Goal: Information Seeking & Learning: Learn about a topic

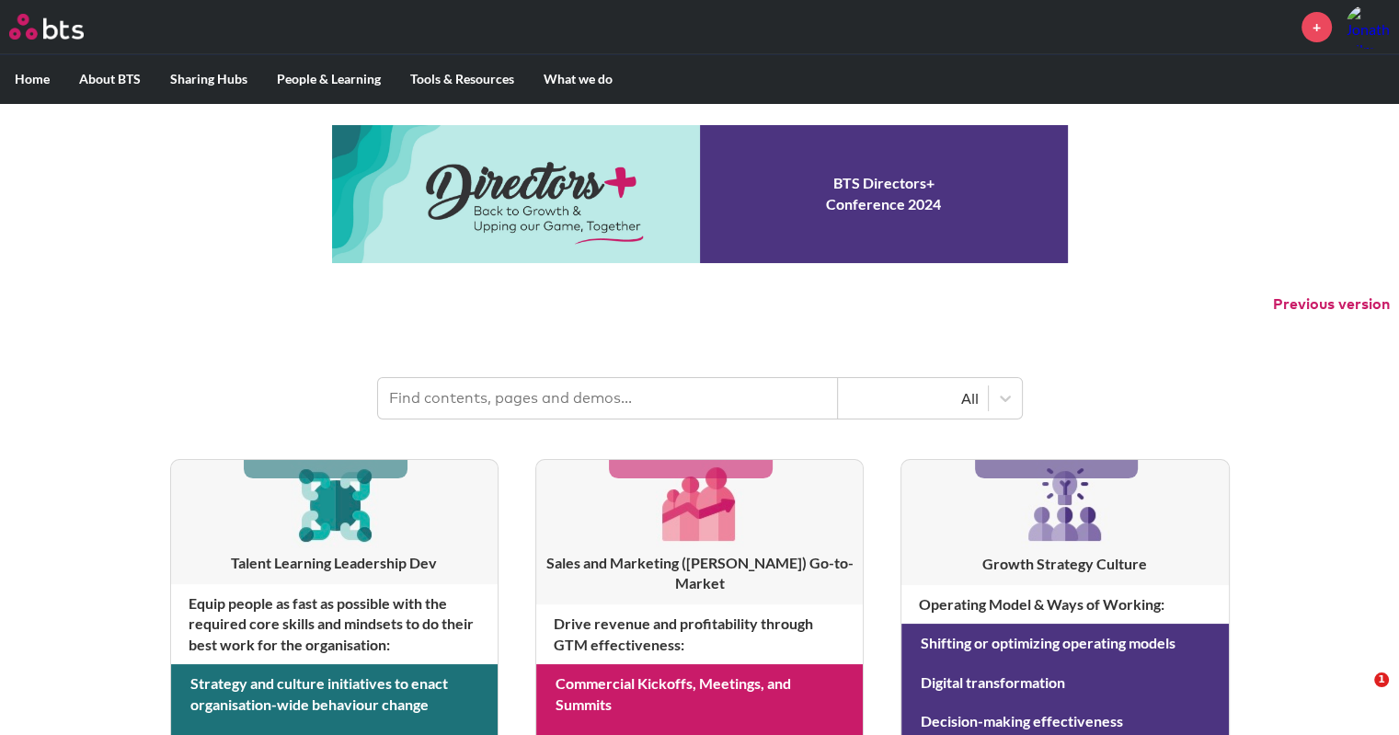
click at [450, 388] on input "text" at bounding box center [608, 398] width 460 height 40
type input "multipliers"
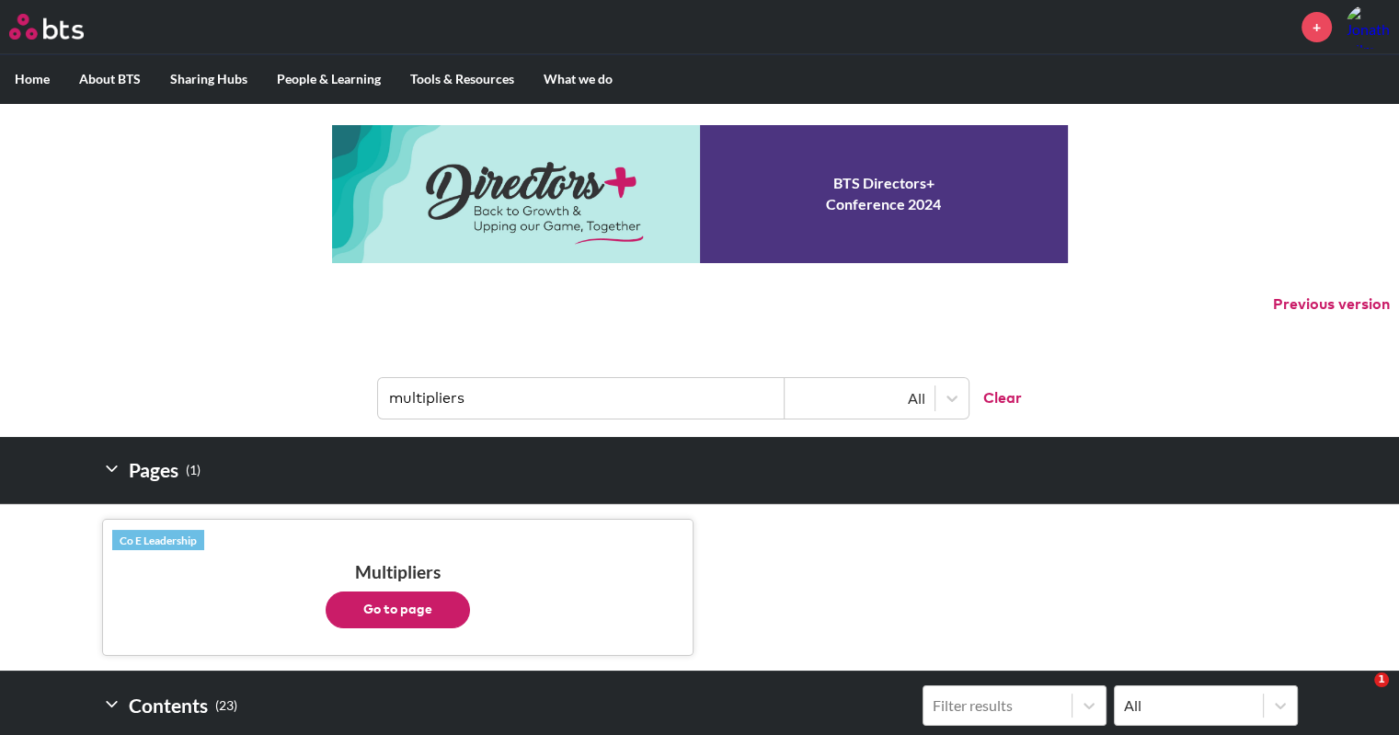
click at [343, 605] on button "Go to page" at bounding box center [398, 610] width 144 height 37
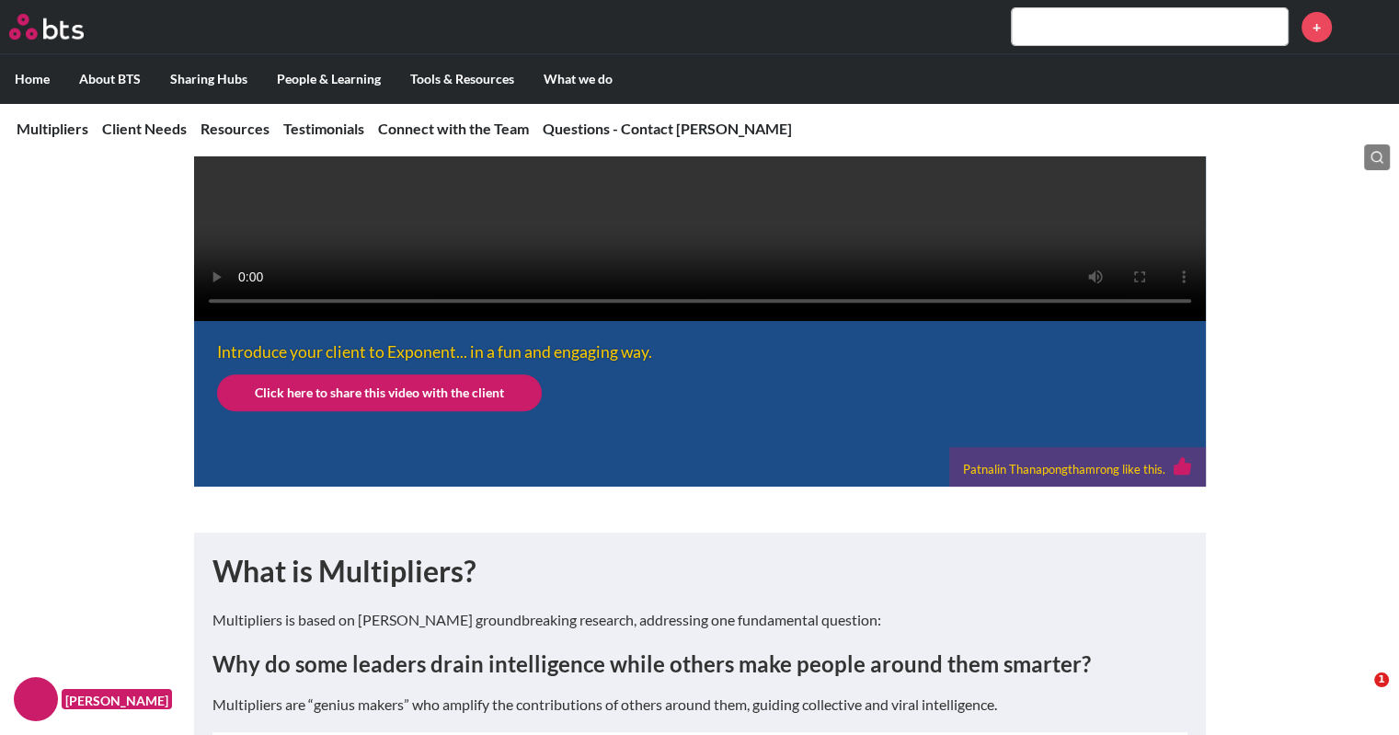
scroll to position [828, 0]
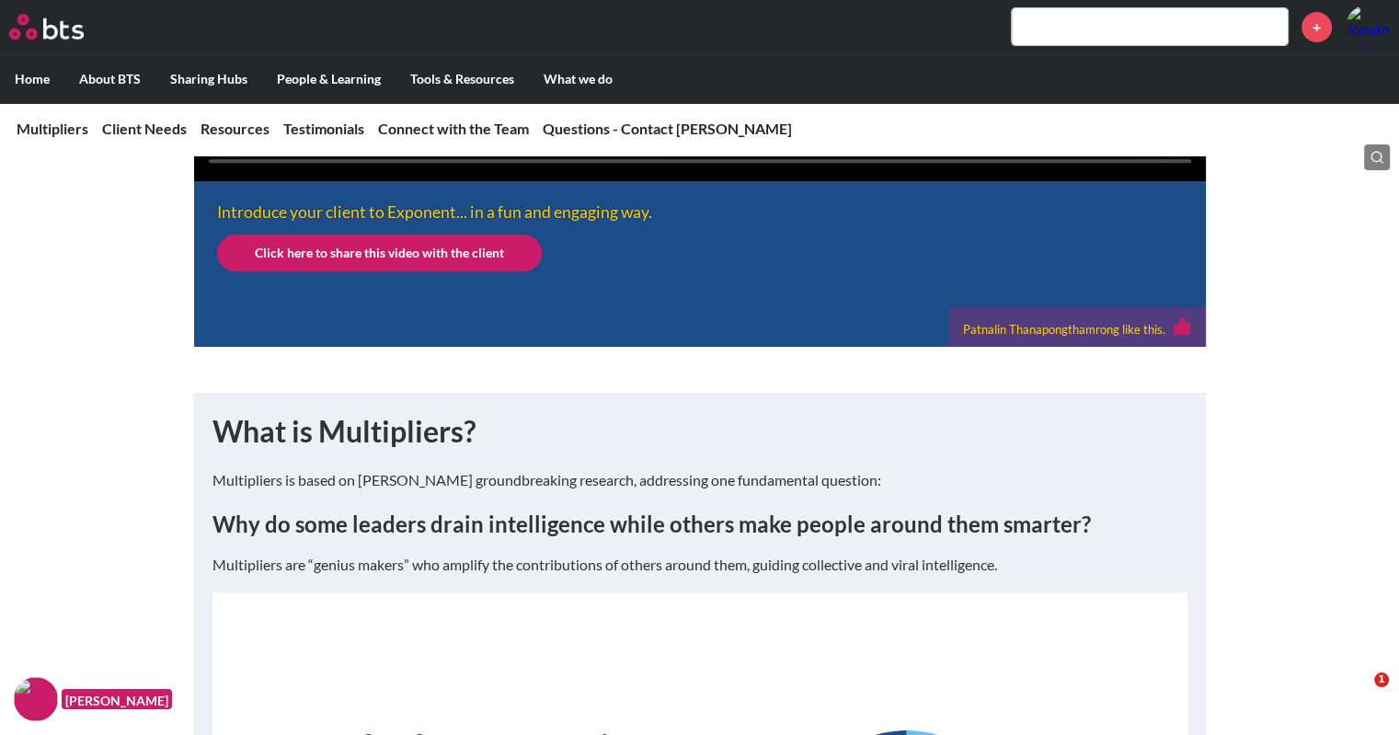
click at [335, 271] on link "Click here to share this video with the client" at bounding box center [379, 253] width 325 height 37
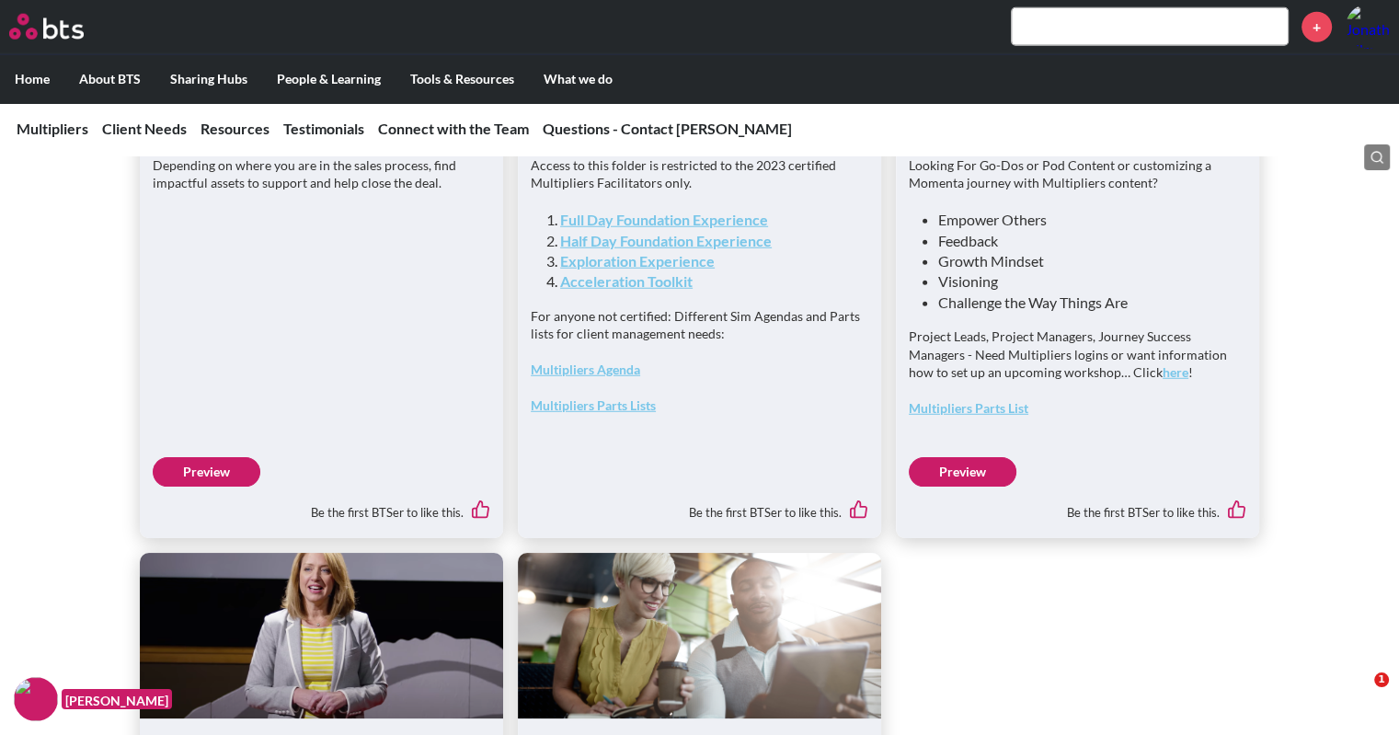
scroll to position [4877, 0]
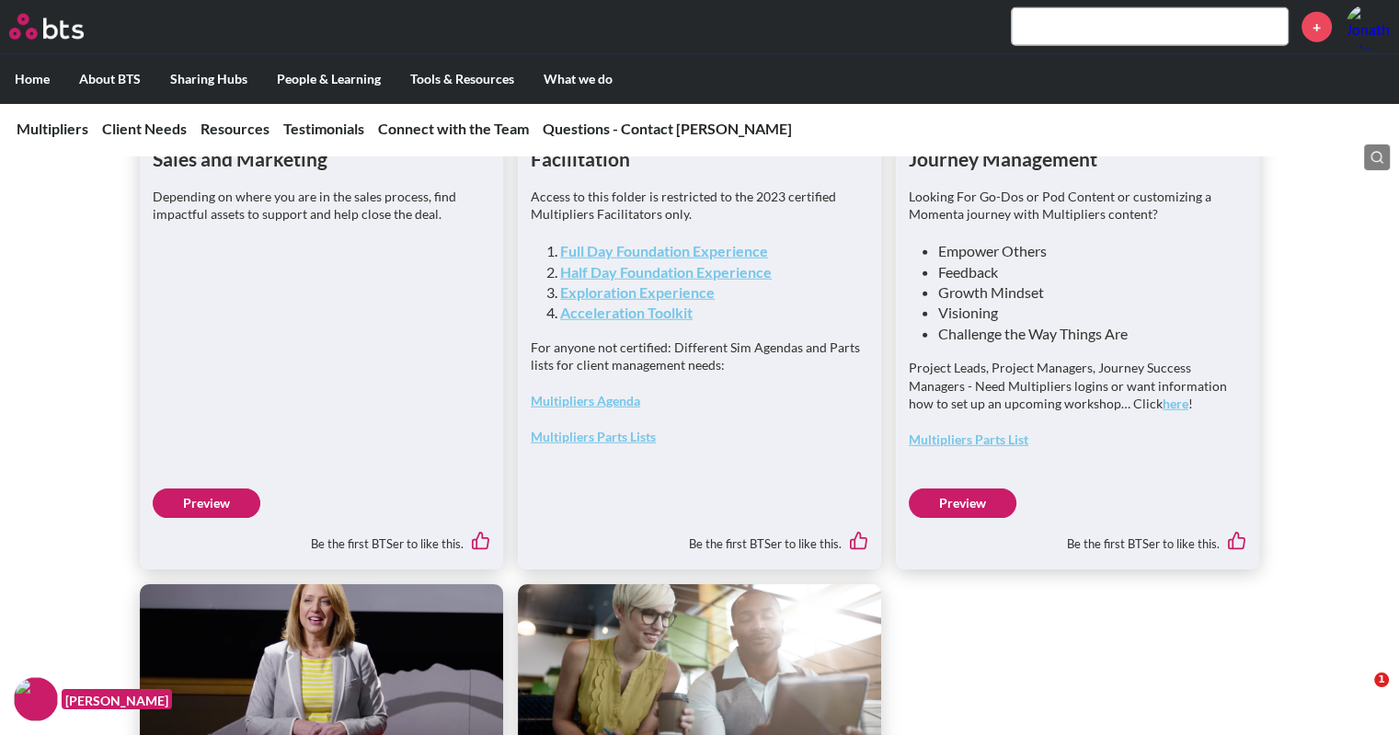
click at [225, 518] on link "Preview" at bounding box center [207, 503] width 108 height 29
